Goal: Navigation & Orientation: Find specific page/section

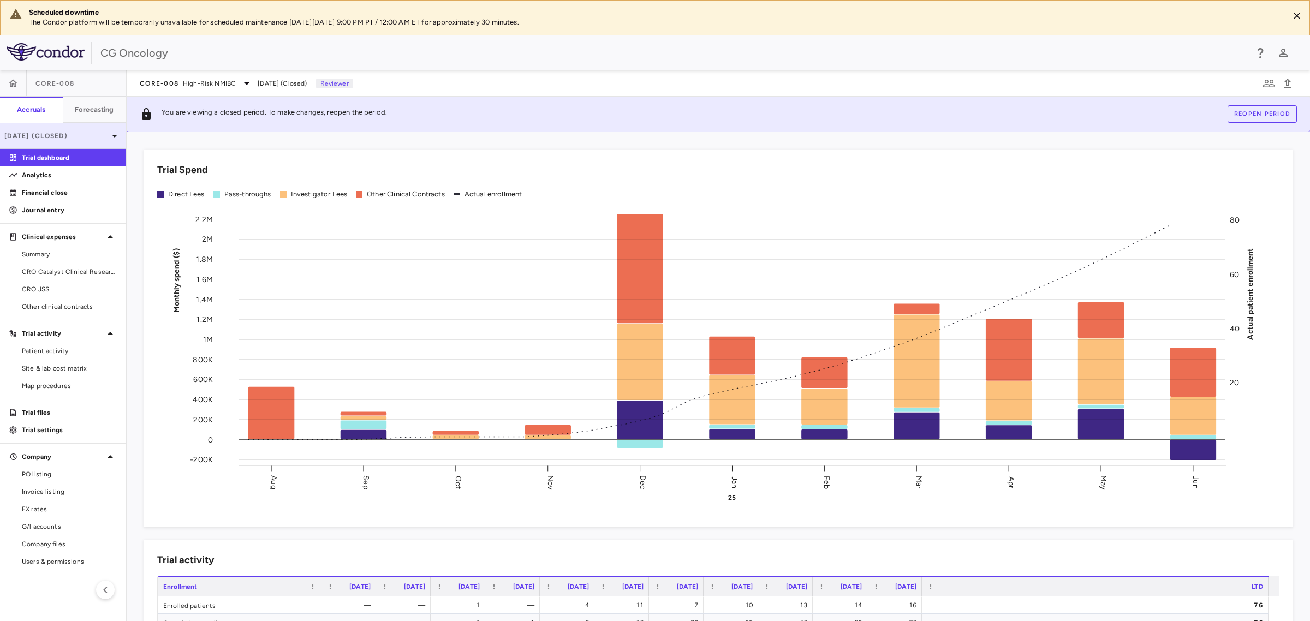
click at [68, 133] on p "[DATE] (Closed)" at bounding box center [56, 136] width 104 height 10
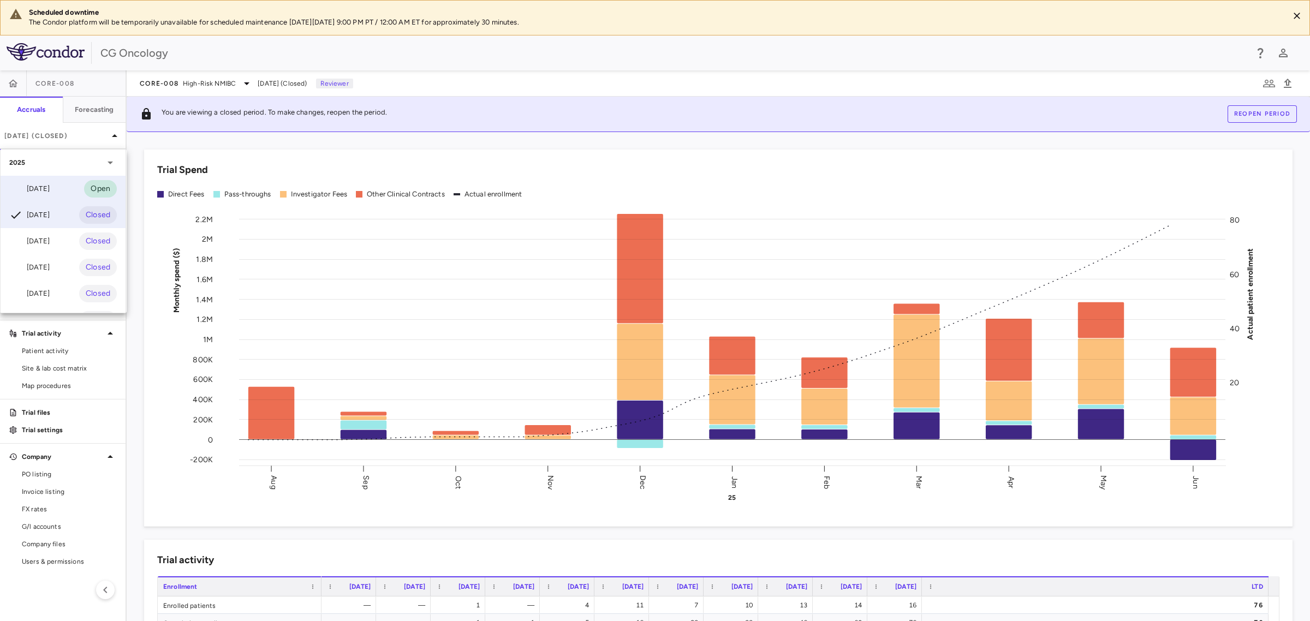
click at [53, 180] on div "[DATE] Open" at bounding box center [63, 189] width 125 height 26
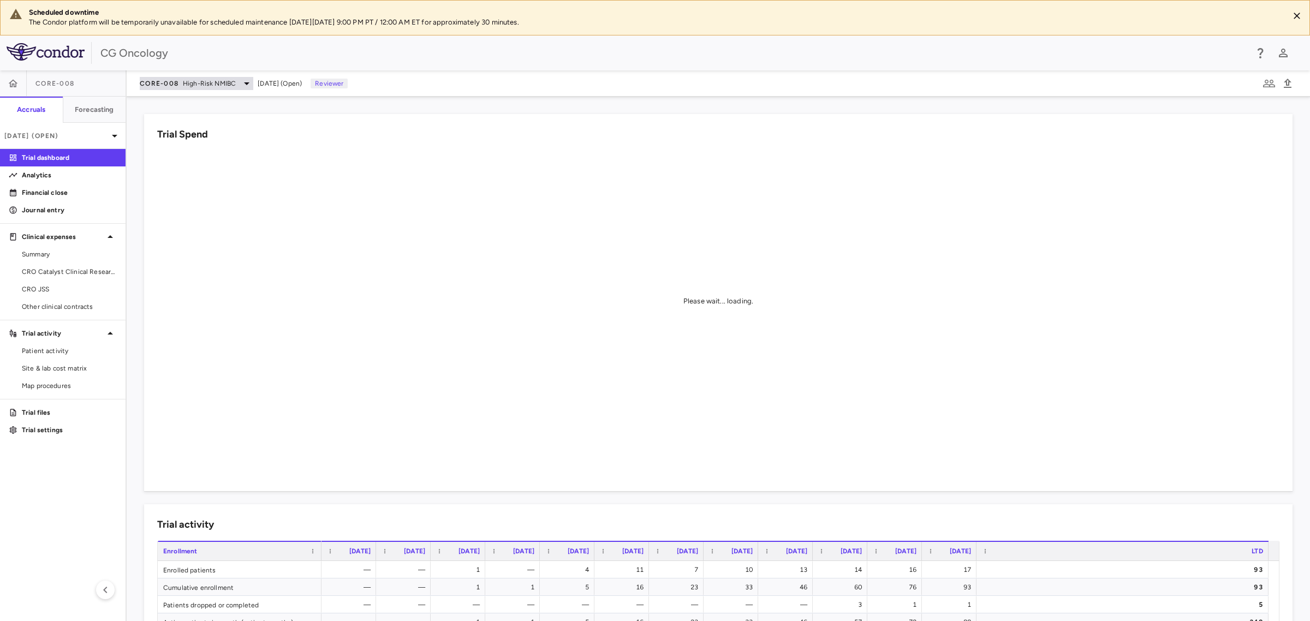
click at [218, 77] on div "CORE-008 High-Risk NMIBC" at bounding box center [197, 83] width 114 height 13
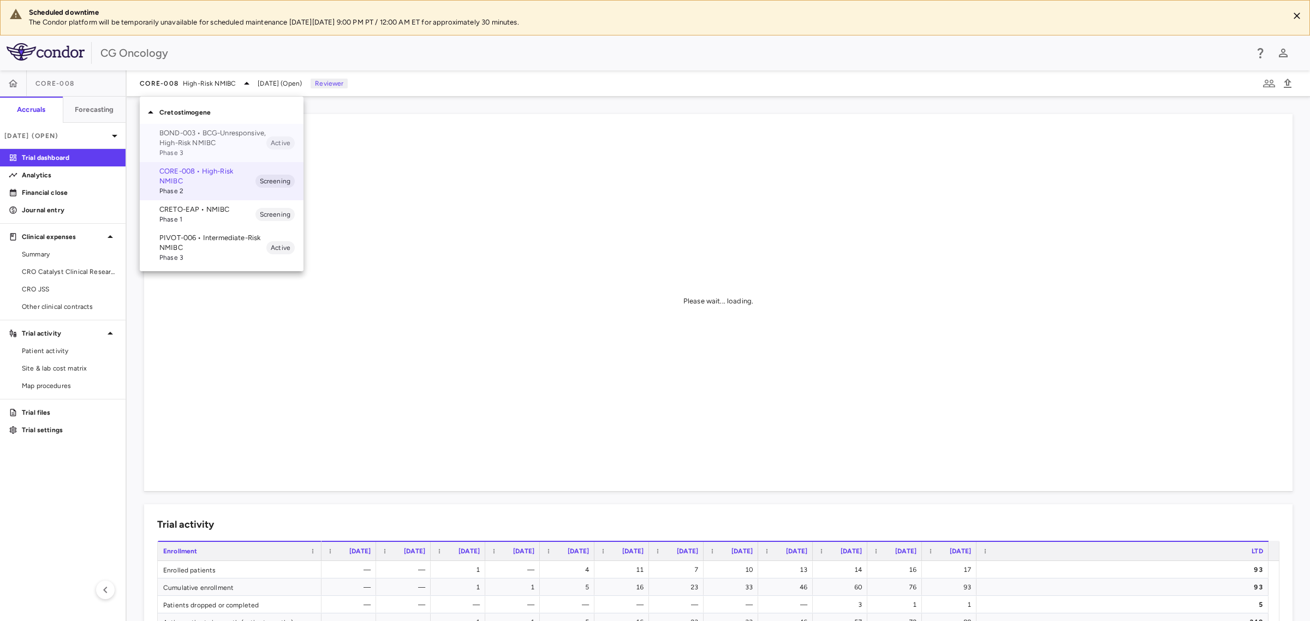
click at [230, 142] on p "BOND-003 • BCG-Unresponsive, High-Risk NMIBC" at bounding box center [212, 138] width 107 height 20
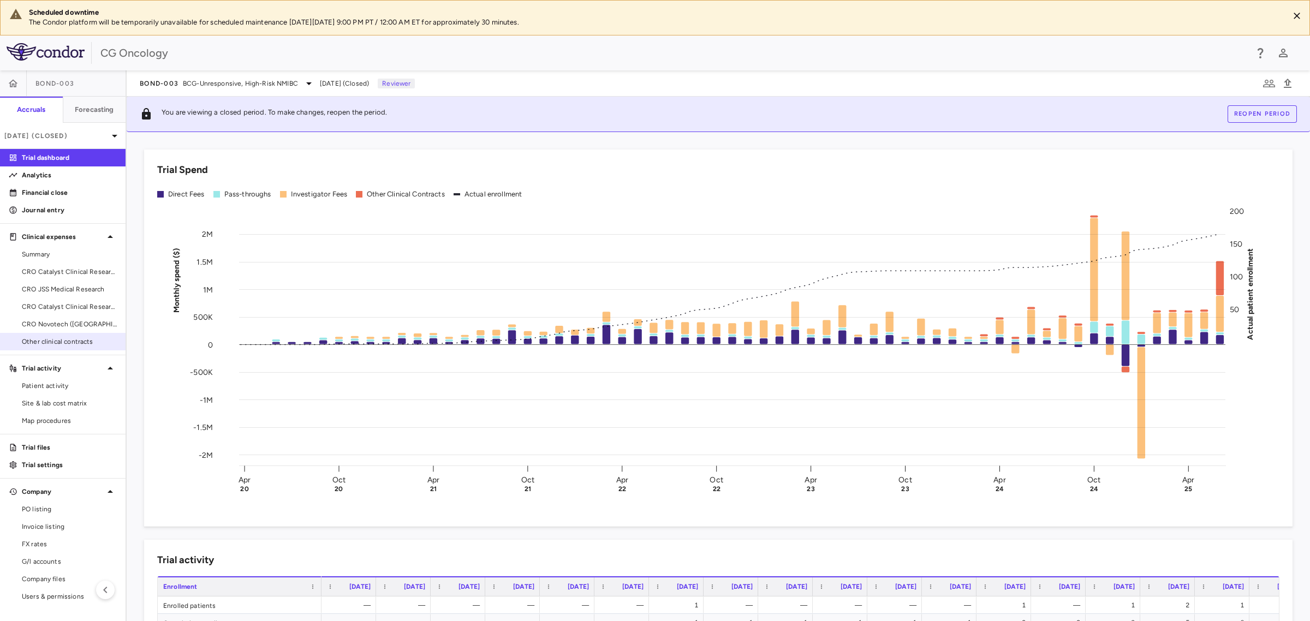
click at [86, 338] on span "Other clinical contracts" at bounding box center [69, 342] width 95 height 10
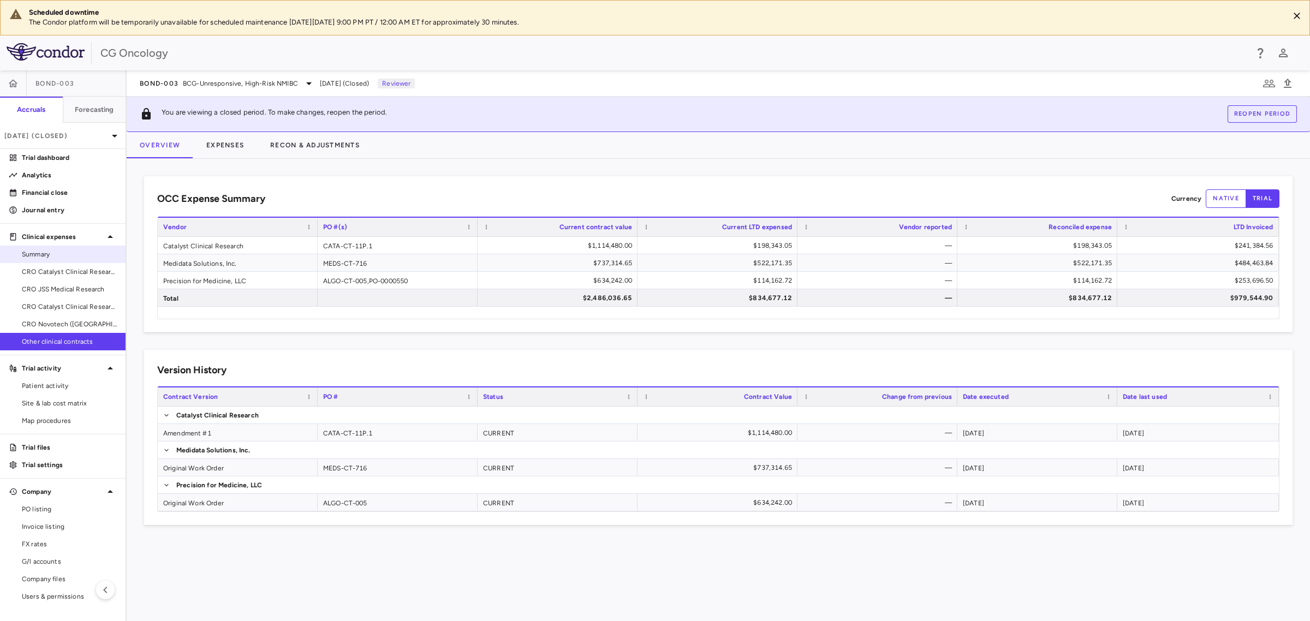
click at [51, 252] on span "Summary" at bounding box center [69, 254] width 95 height 10
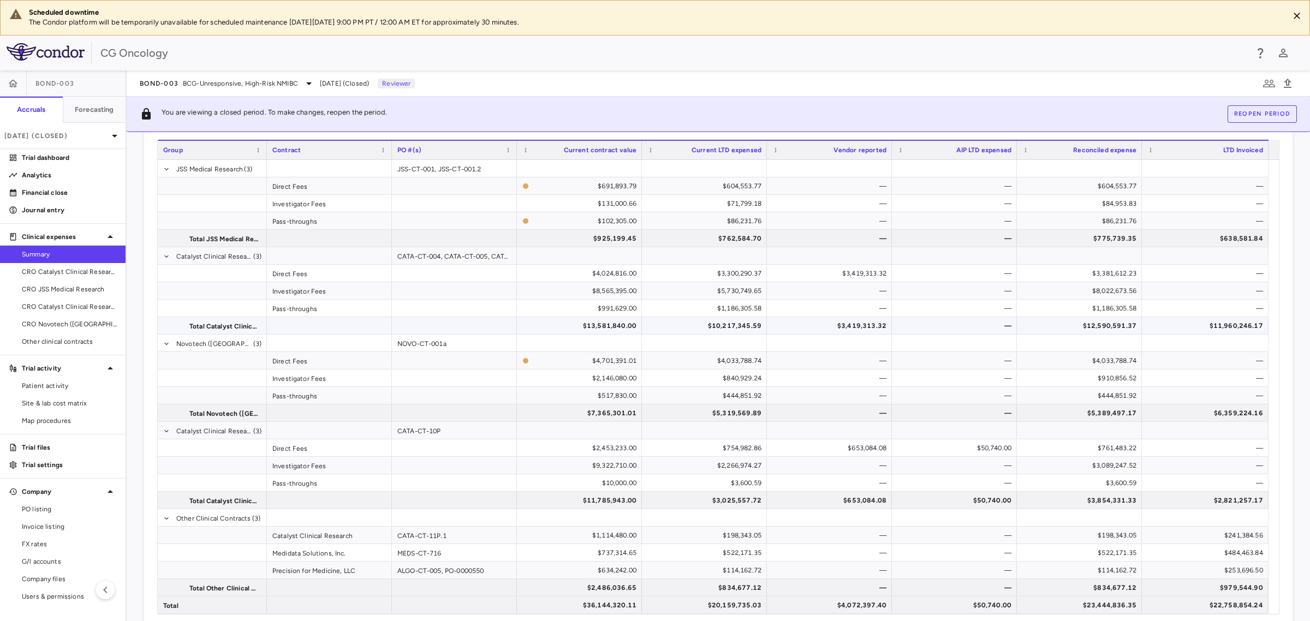
scroll to position [74, 0]
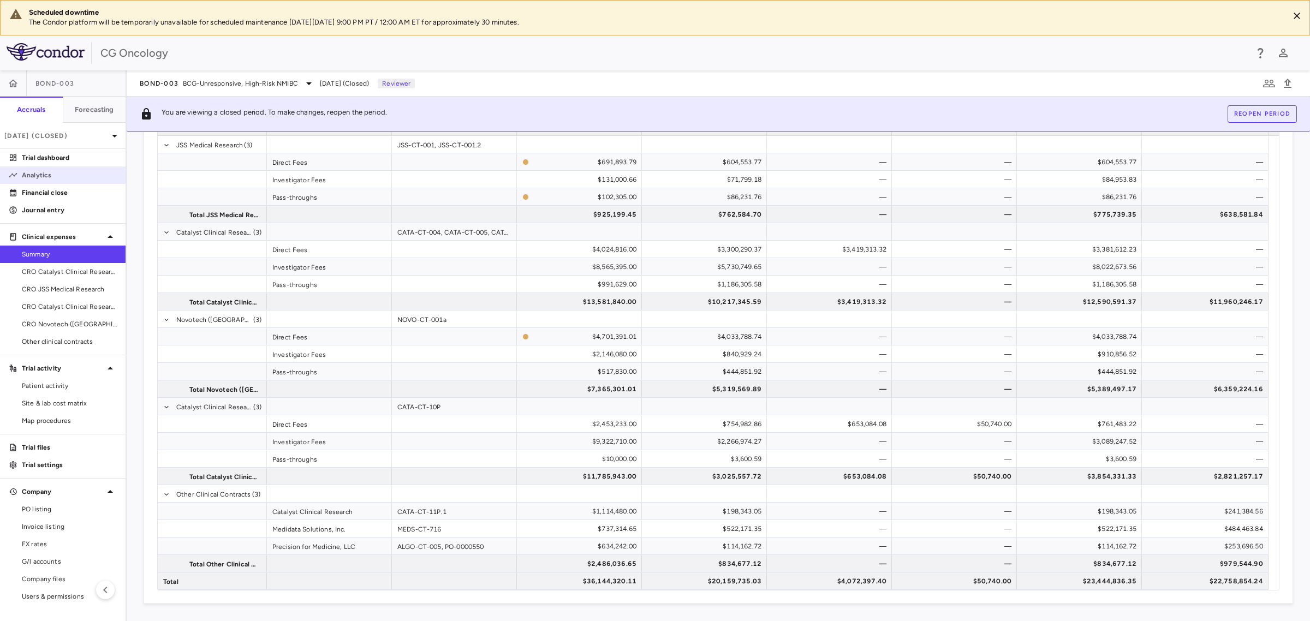
click at [64, 168] on link "Analytics" at bounding box center [63, 175] width 126 height 16
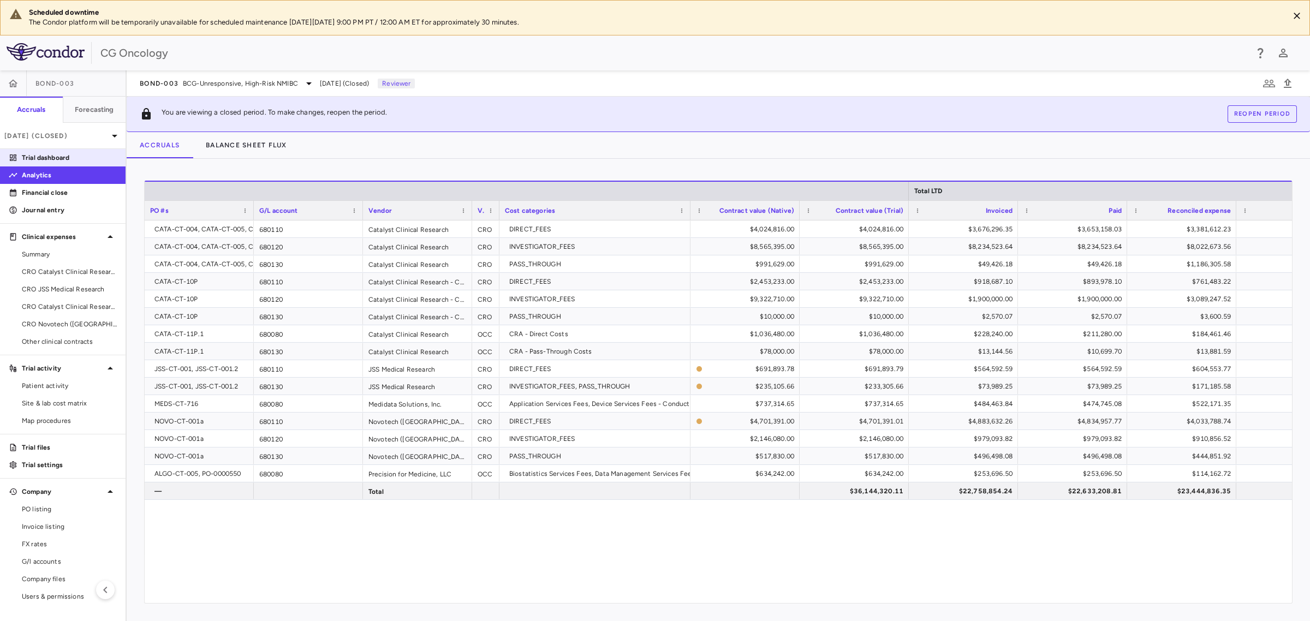
click at [88, 159] on p "Trial dashboard" at bounding box center [69, 158] width 95 height 10
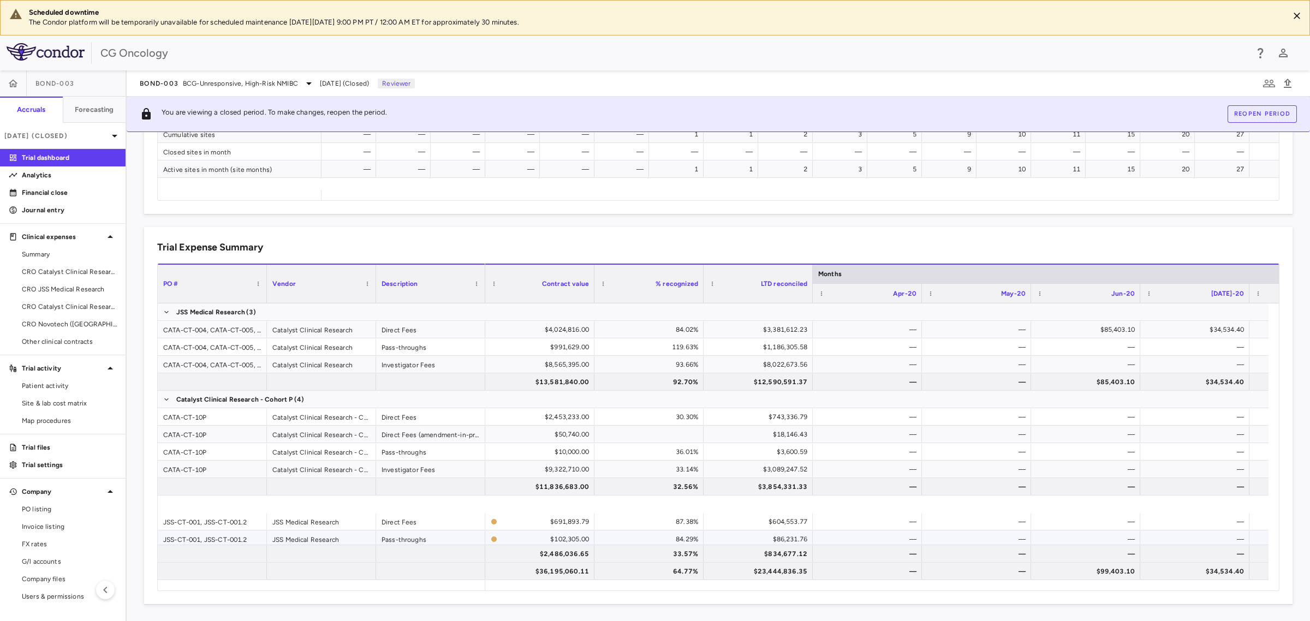
scroll to position [194, 0]
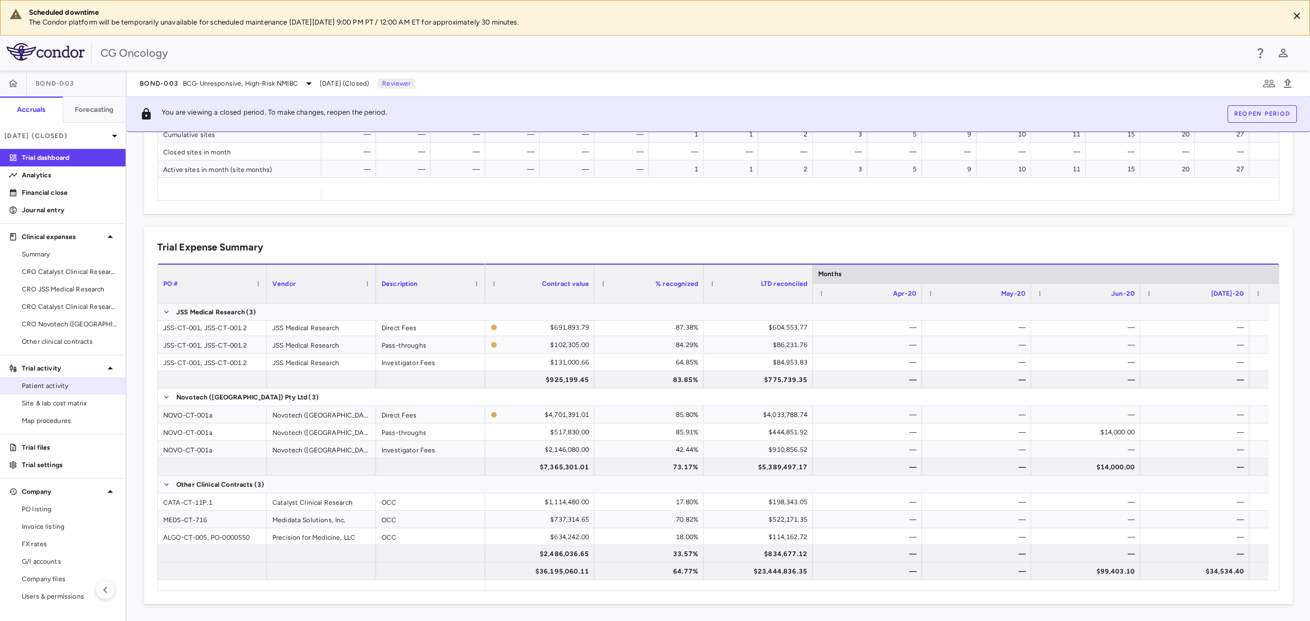
click at [93, 383] on span "Patient activity" at bounding box center [69, 386] width 95 height 10
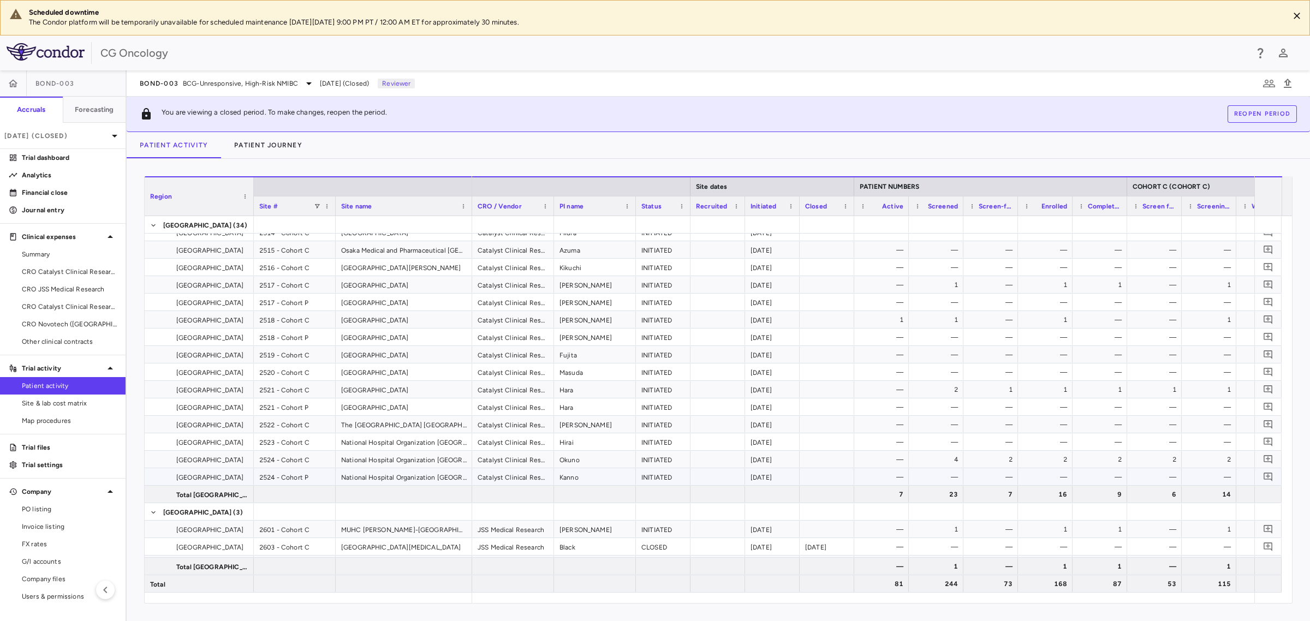
scroll to position [2190, 0]
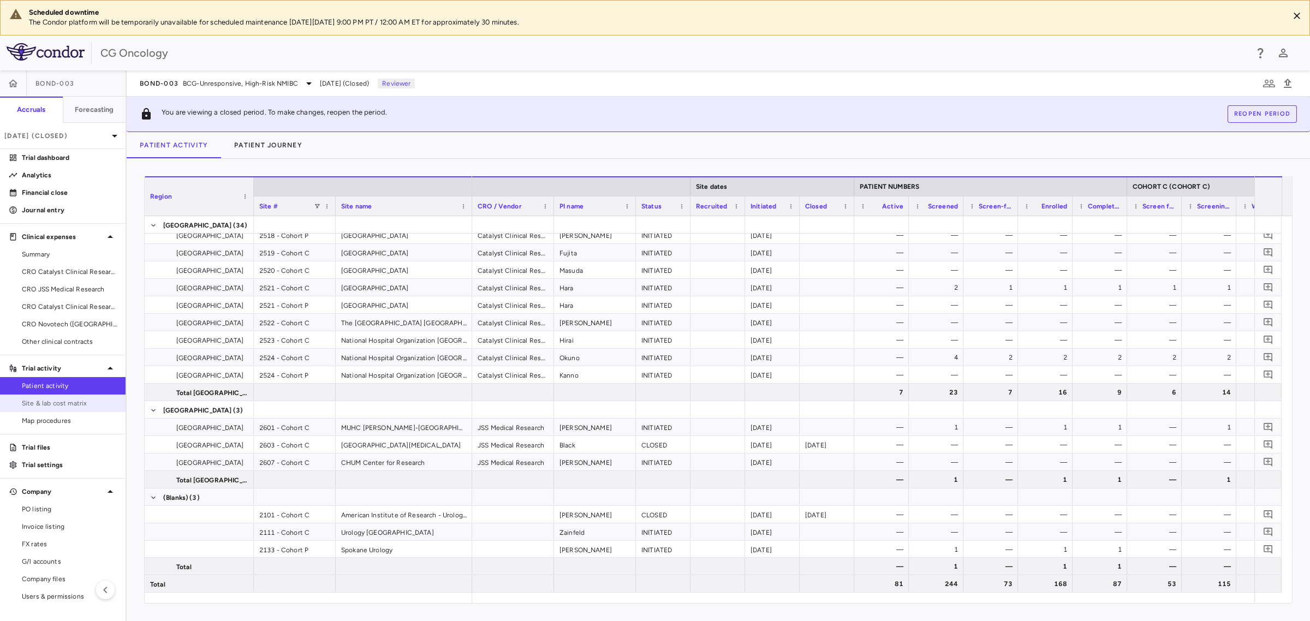
click at [65, 405] on span "Site & lab cost matrix" at bounding box center [69, 403] width 95 height 10
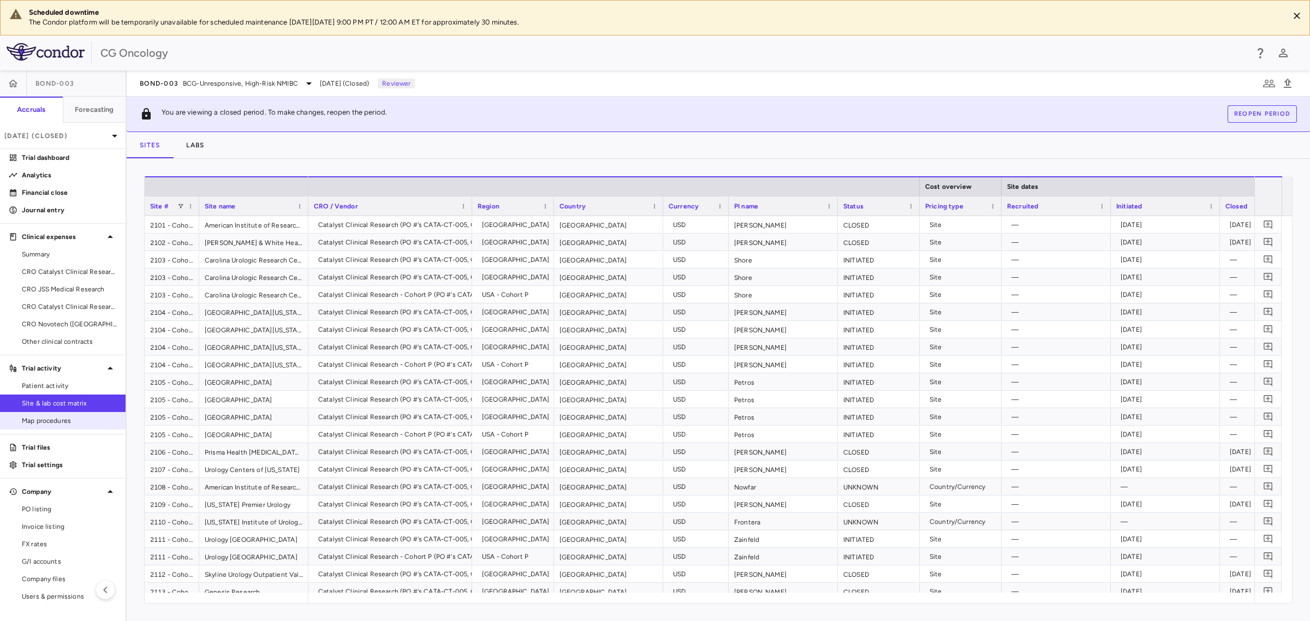
click at [61, 421] on span "Map procedures" at bounding box center [69, 421] width 95 height 10
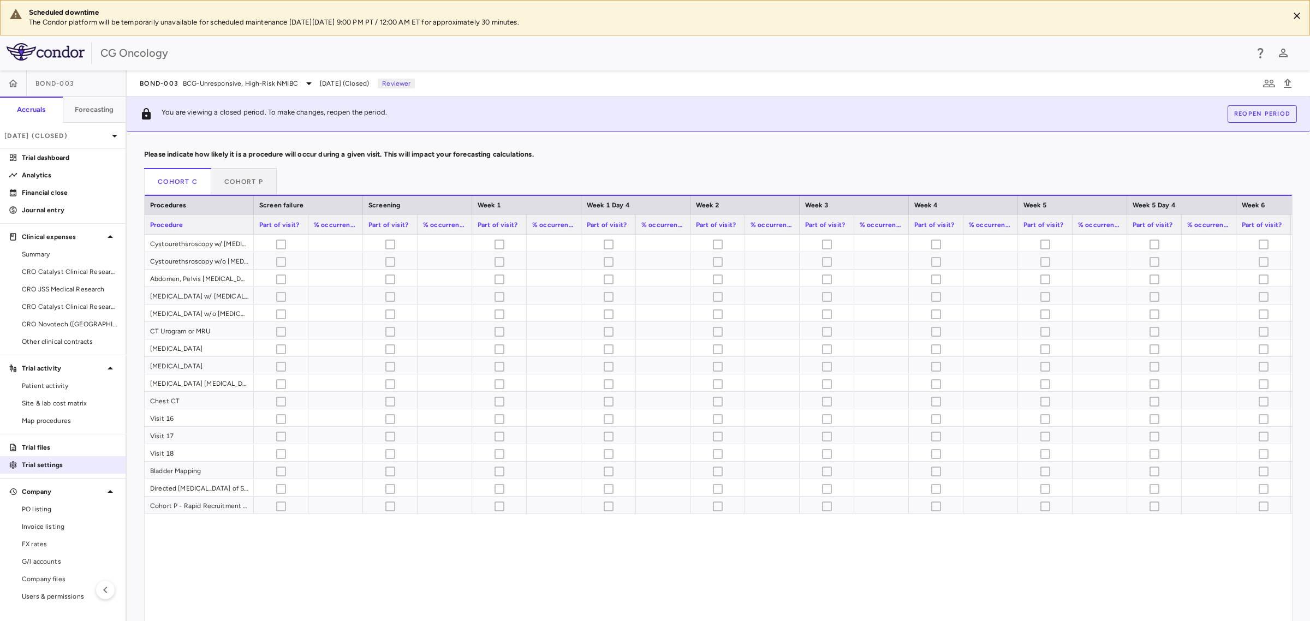
click at [50, 467] on p "Trial settings" at bounding box center [69, 465] width 95 height 10
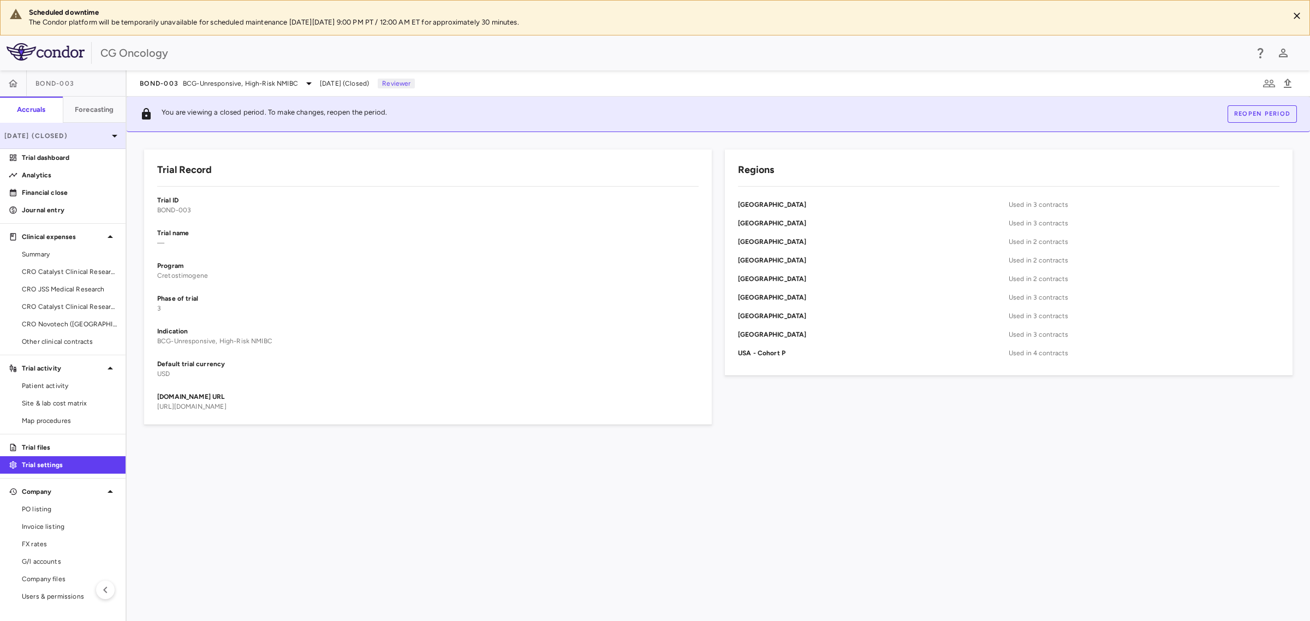
click at [93, 140] on p "[DATE] (Closed)" at bounding box center [56, 136] width 104 height 10
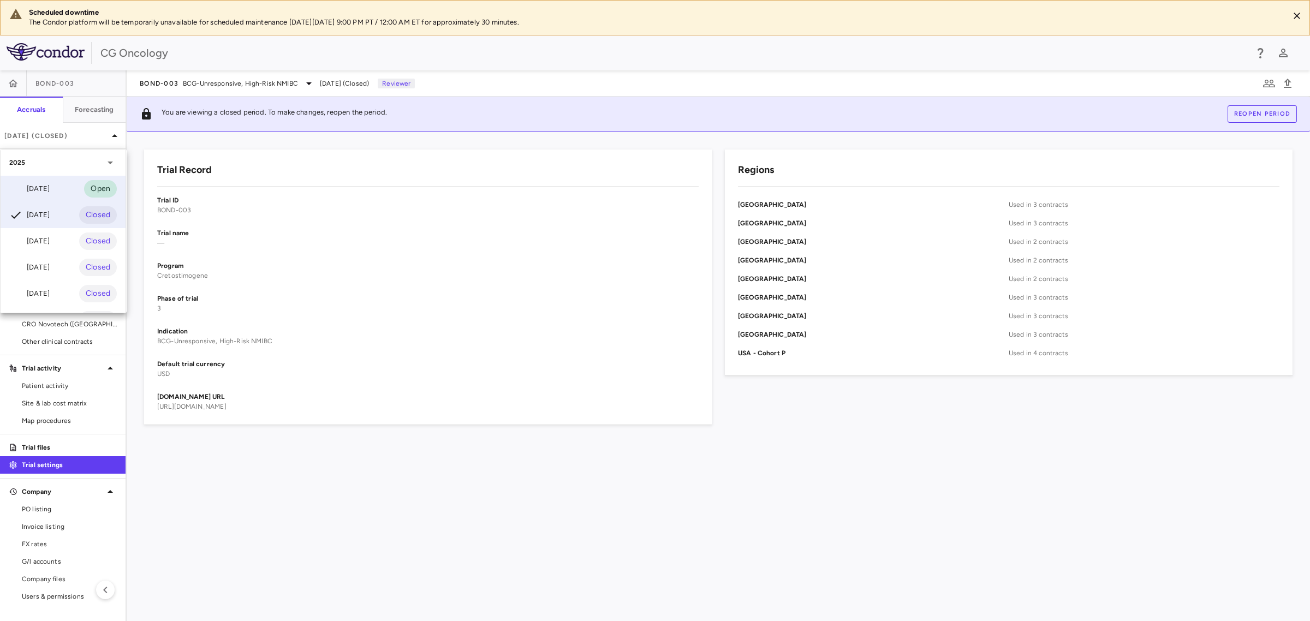
click at [38, 187] on div "[DATE]" at bounding box center [29, 188] width 40 height 13
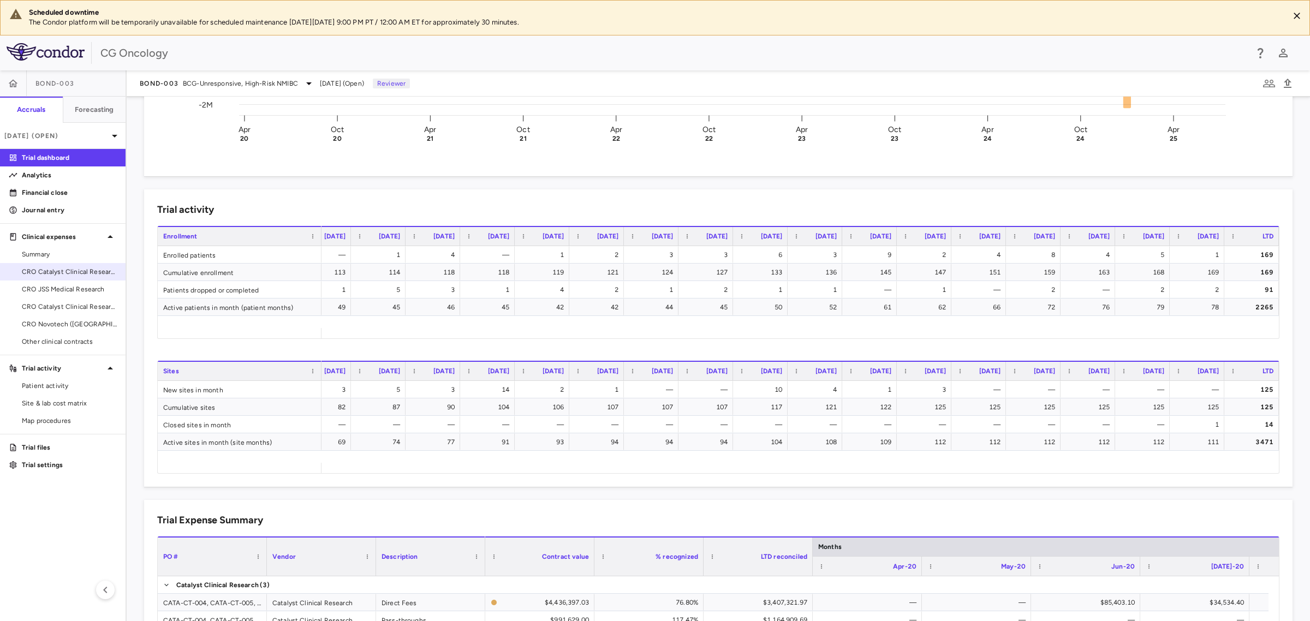
click at [49, 273] on span "CRO Catalyst Clinical Research - Cohort P" at bounding box center [69, 272] width 95 height 10
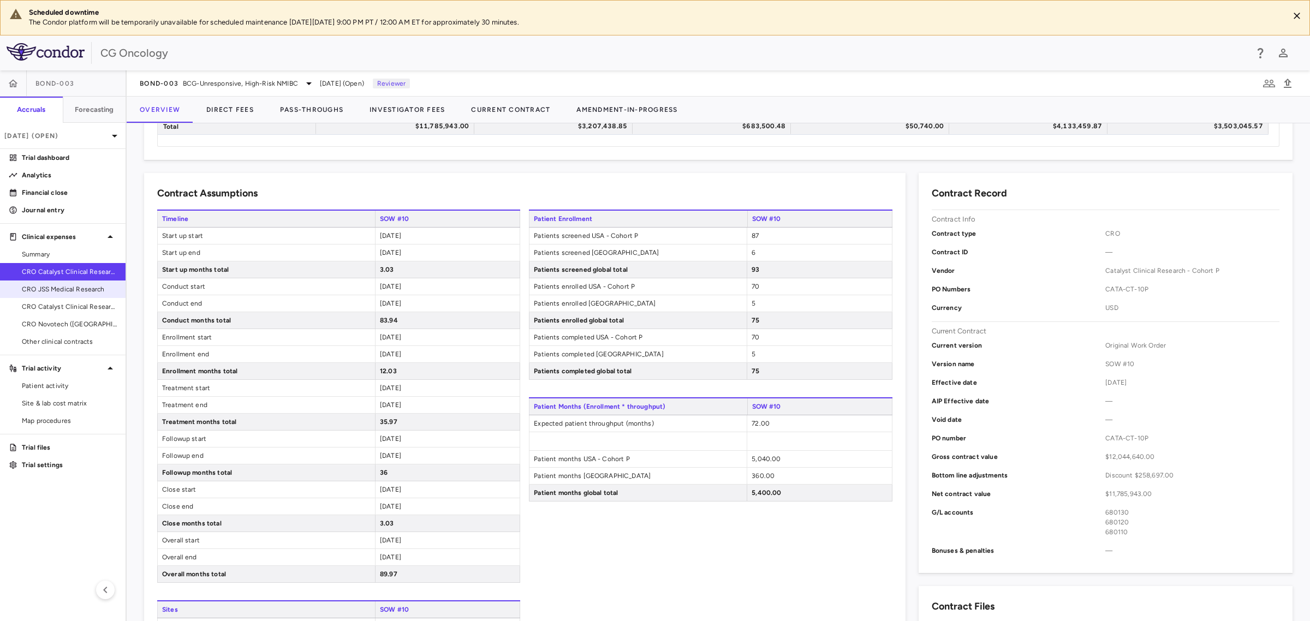
click at [75, 294] on span "CRO JSS Medical Research" at bounding box center [69, 289] width 95 height 10
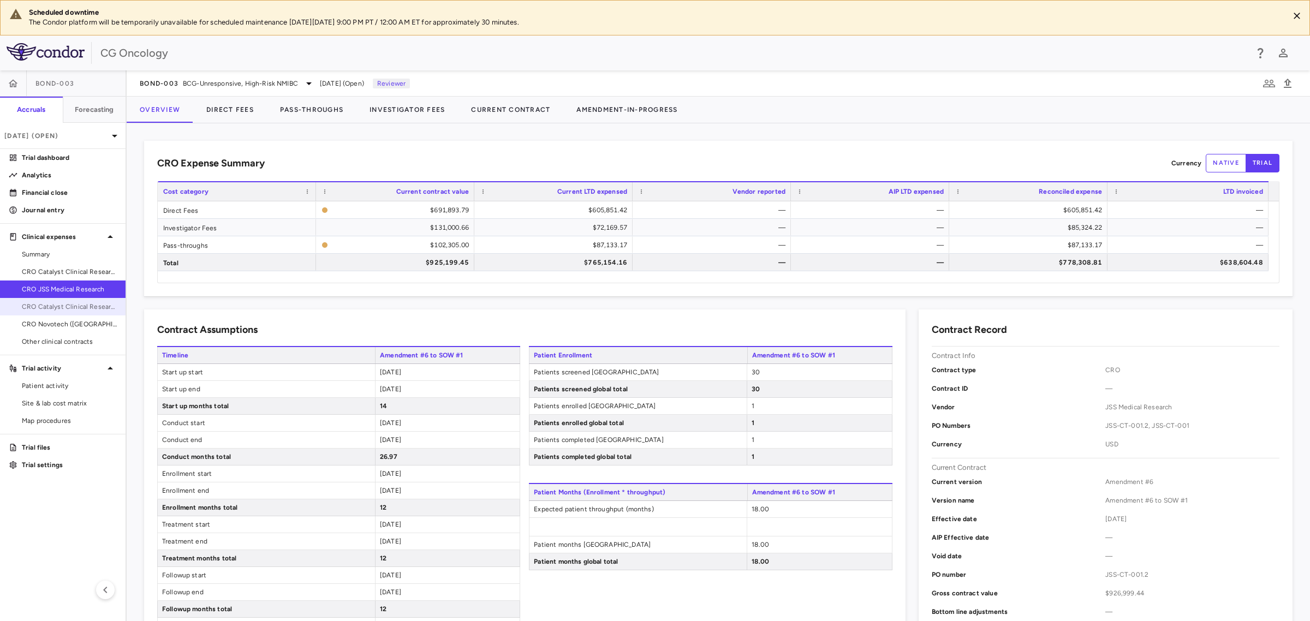
click at [78, 304] on span "CRO Catalyst Clinical Research" at bounding box center [69, 307] width 95 height 10
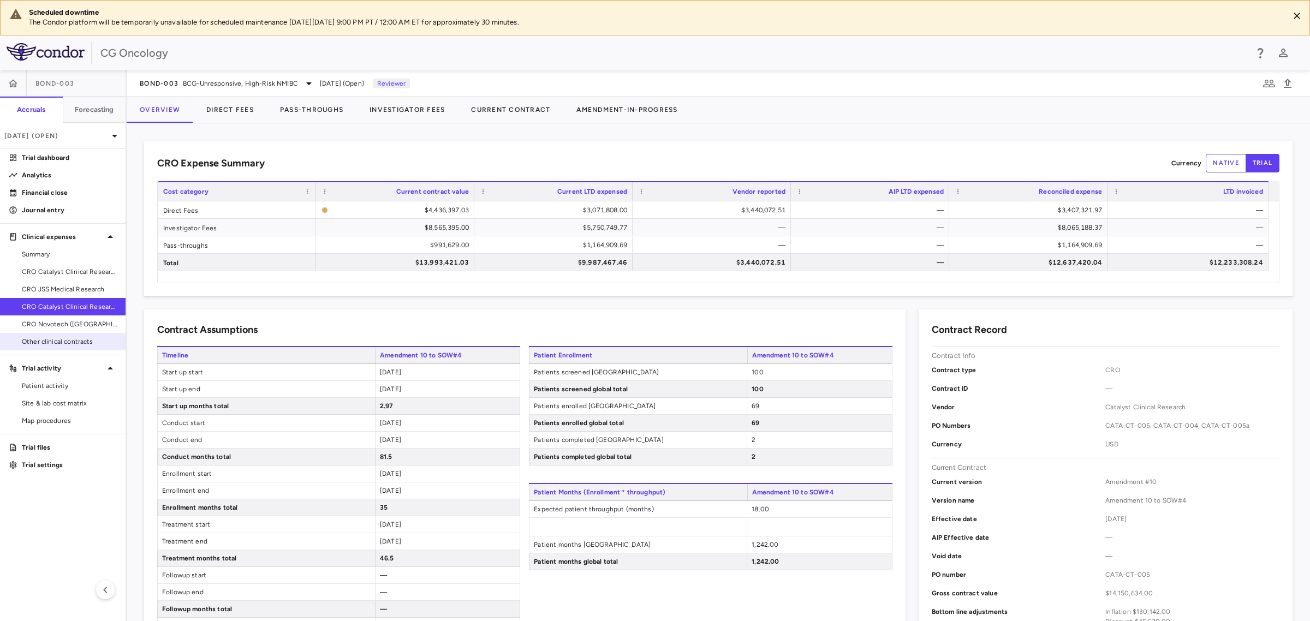
click at [82, 342] on span "Other clinical contracts" at bounding box center [69, 342] width 95 height 10
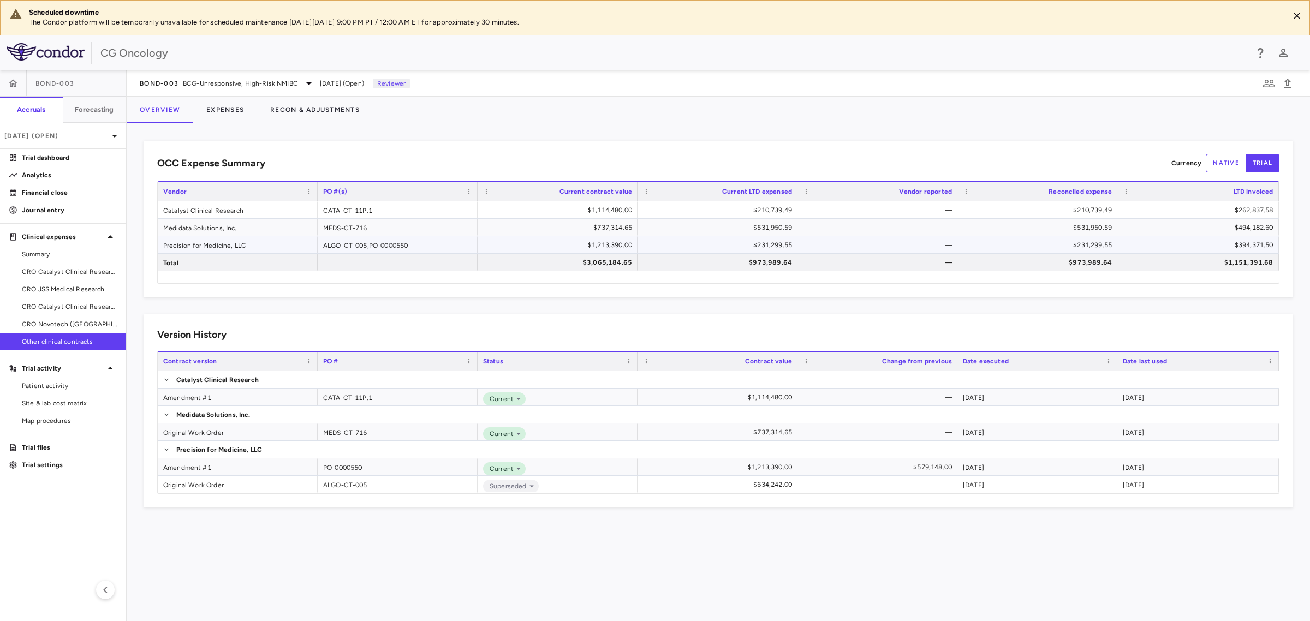
click at [426, 246] on div "ALGO-CT-005,PO-0000550" at bounding box center [398, 244] width 160 height 17
click at [260, 246] on div "Precision for Medicine, LLC" at bounding box center [238, 244] width 160 height 17
click at [219, 467] on div "Amendment #1" at bounding box center [238, 466] width 160 height 17
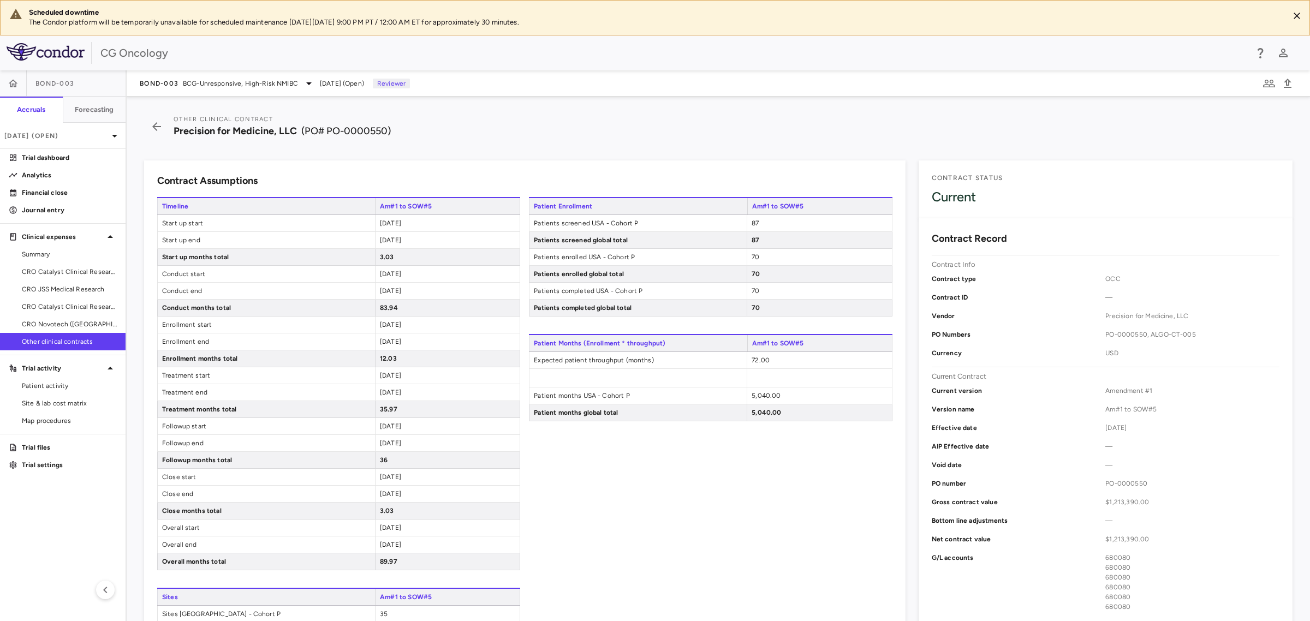
click at [552, 505] on div "Patient Enrollment Am#1 to SOW#5 Patients screened [GEOGRAPHIC_DATA] - Cohort P…" at bounding box center [710, 462] width 363 height 530
